Goal: Task Accomplishment & Management: Complete application form

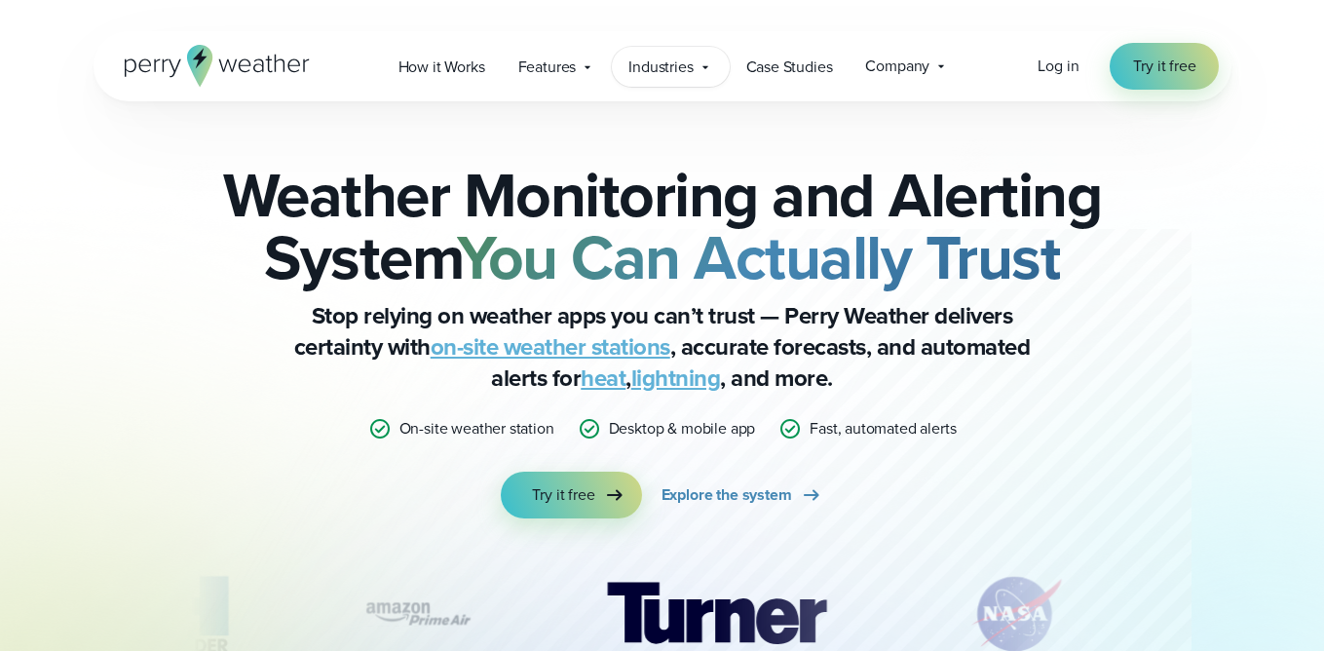
click at [695, 61] on div "Industries Featured Case Study How PGA of America is Prioritizing Golfer Safety…" at bounding box center [670, 67] width 117 height 40
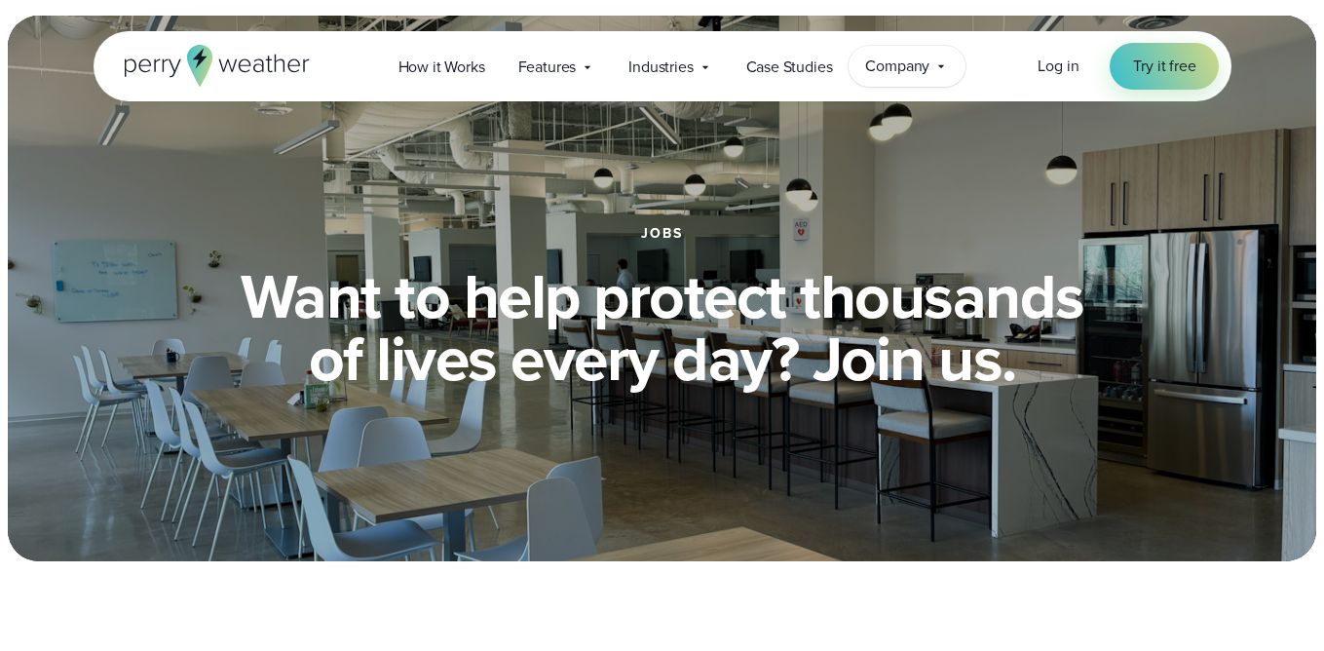
click at [895, 73] on span "Company" at bounding box center [897, 66] width 64 height 23
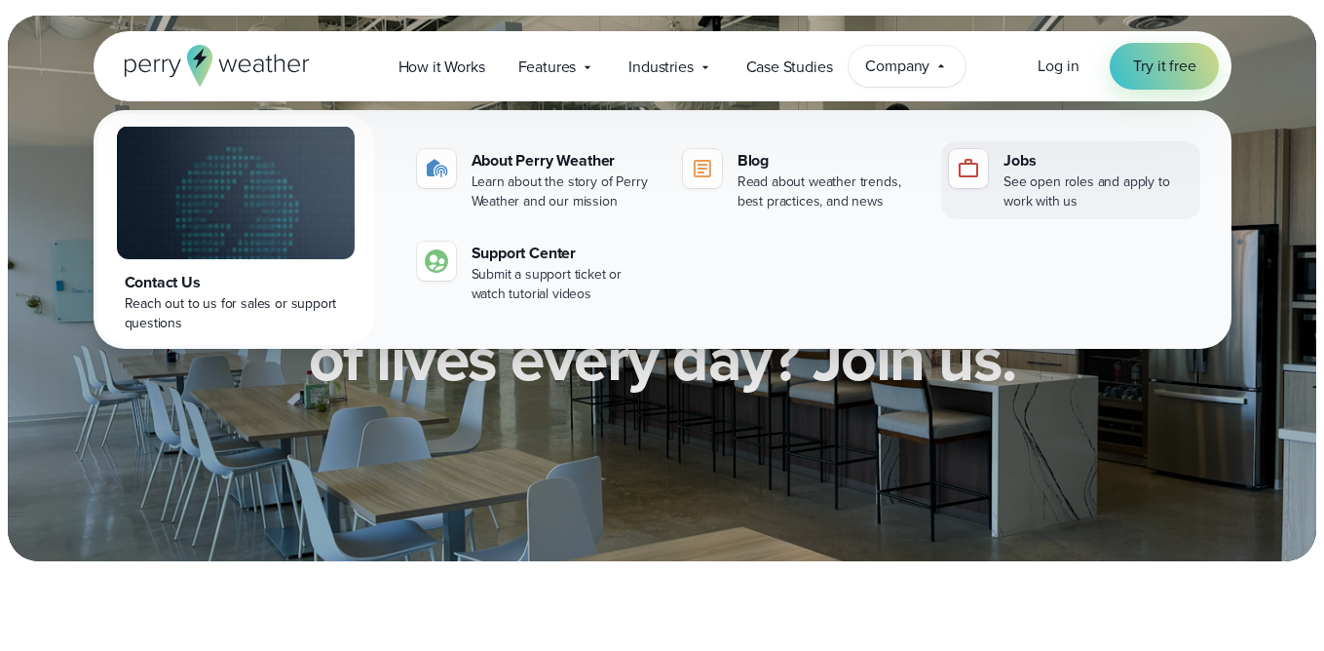
click at [1071, 184] on div "See open roles and apply to work with us" at bounding box center [1097, 191] width 188 height 39
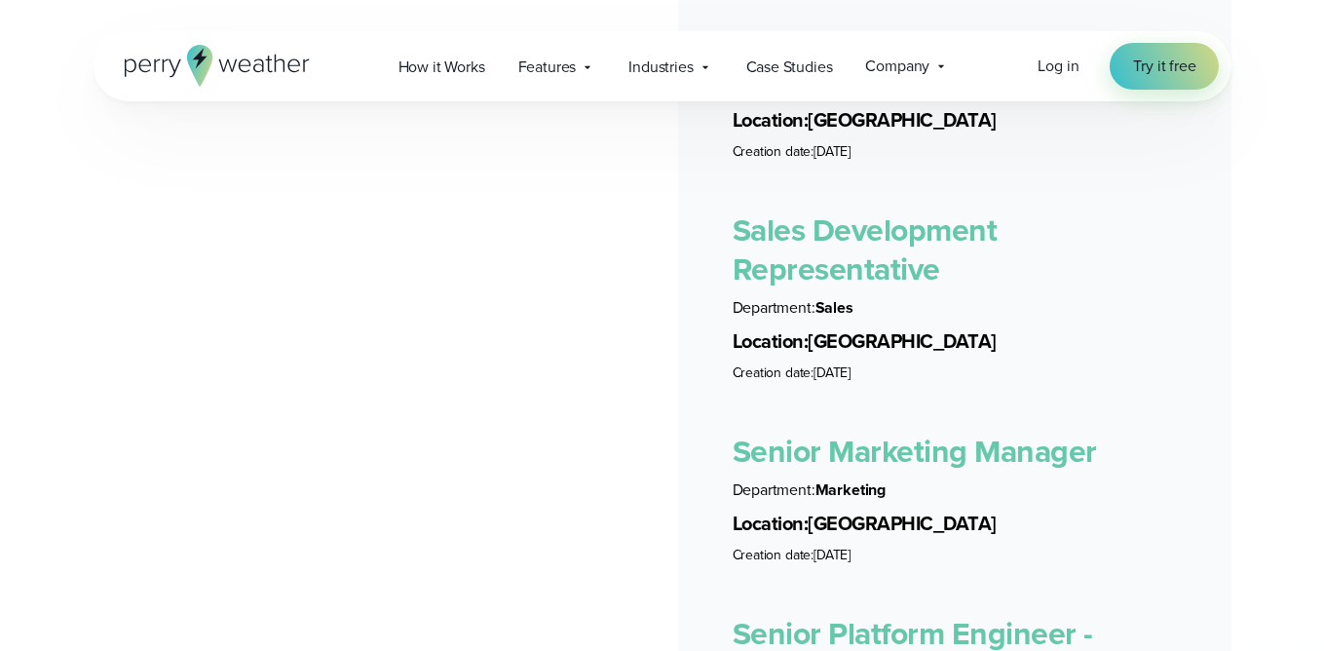
scroll to position [4092, 0]
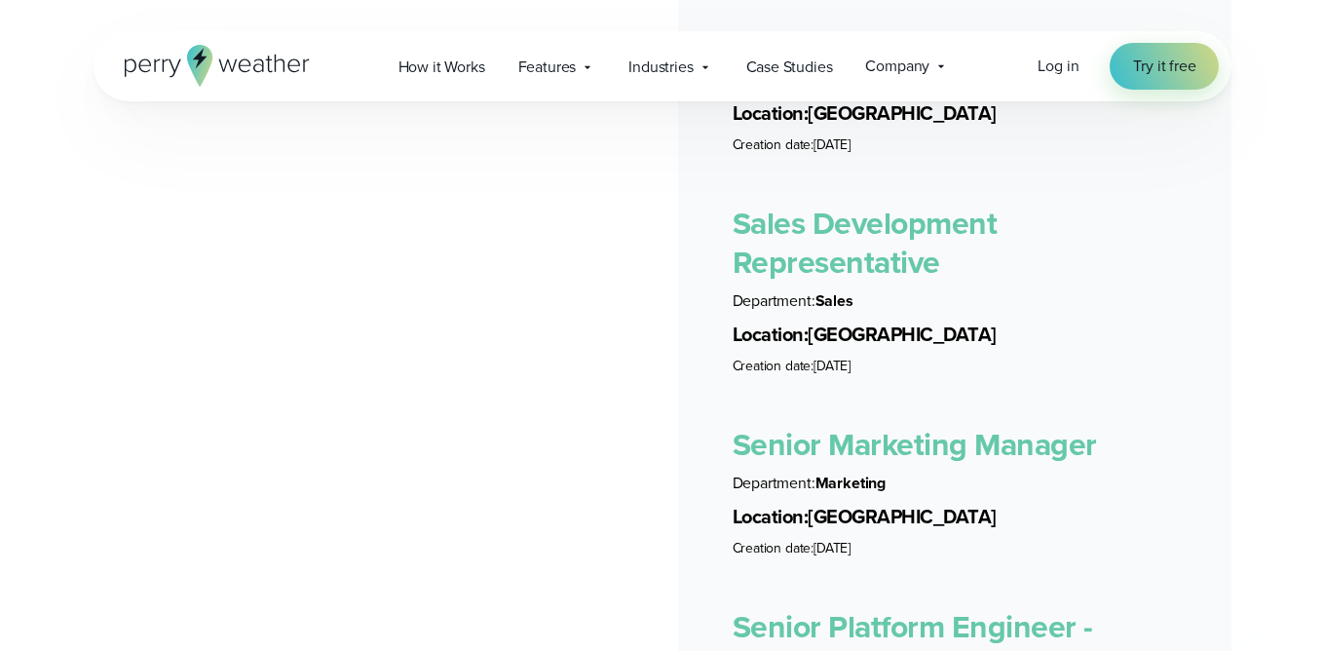
click at [872, 421] on link "Senior Marketing Manager" at bounding box center [915, 444] width 364 height 47
